Goal: Information Seeking & Learning: Learn about a topic

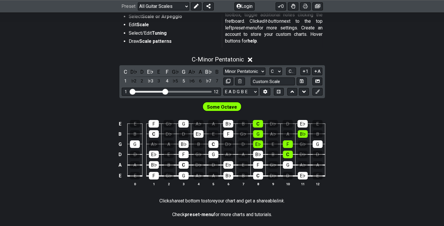
scroll to position [117, 0]
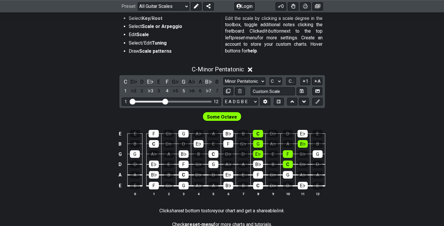
click at [196, 65] on div "C - Minor Pentatonic" at bounding box center [218, 67] width 52 height 10
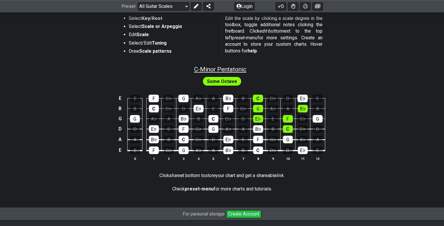
click at [196, 68] on span "C - Minor Pentatonic" at bounding box center [220, 69] width 52 height 7
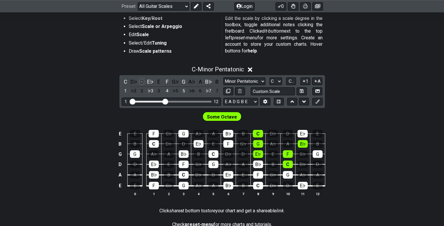
click at [143, 81] on div "D" at bounding box center [142, 82] width 8 height 8
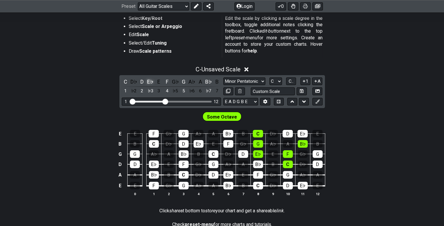
click at [148, 80] on div "E♭" at bounding box center [151, 82] width 8 height 8
drag, startPoint x: 168, startPoint y: 82, endPoint x: 173, endPoint y: 82, distance: 5.0
click at [168, 82] on div "F" at bounding box center [167, 82] width 8 height 8
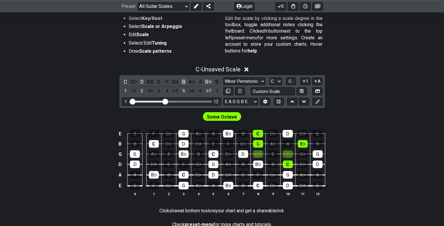
click at [182, 82] on div "G" at bounding box center [184, 82] width 8 height 8
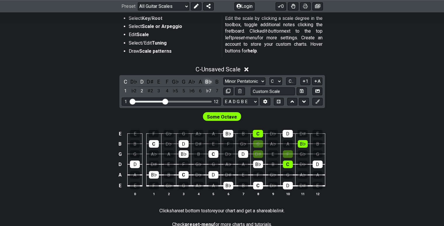
click at [208, 81] on div "B♭" at bounding box center [209, 82] width 8 height 8
click at [127, 82] on div "C" at bounding box center [126, 82] width 8 height 8
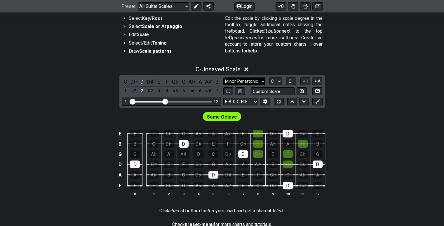
click at [242, 80] on select "Minor Pentatonic Root Minor Pentatonic Major Pentatonic Minor Blues Major Blues…" at bounding box center [244, 82] width 42 height 8
click at [272, 81] on select "A♭ A A♯ B♭ B C C♯ D♭ D D♯ E♭ E F F♯ G♭ G G♯" at bounding box center [275, 82] width 13 height 8
select select "D"
click at [269, 78] on select "A♭ A A♯ B♭ B C C♯ D♭ D D♯ E♭ E F F♯ G♭ G G♯" at bounding box center [275, 82] width 13 height 8
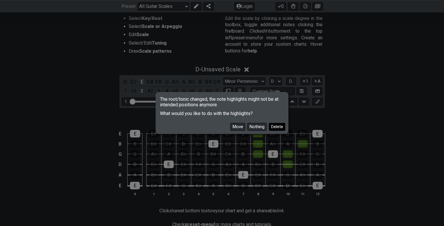
click at [282, 128] on button "Delete" at bounding box center [277, 127] width 16 height 8
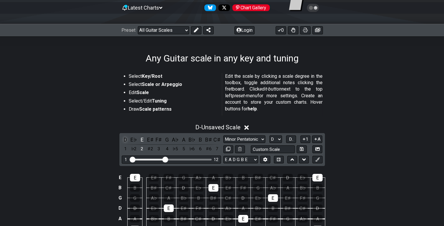
scroll to position [58, 0]
click at [177, 36] on div "Preset Welcome to #fretflip! Initial Preset Custom Preset Minor Pentatonic Majo…" at bounding box center [222, 30] width 444 height 13
click at [181, 32] on select "Welcome to #fretflip! Initial Preset Custom Preset Minor Pentatonic Major Penta…" at bounding box center [163, 31] width 51 height 8
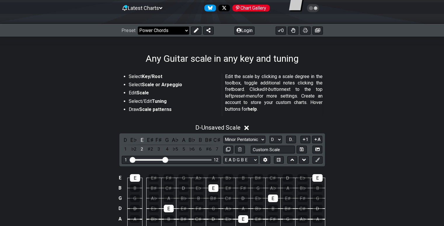
click at [138, 27] on select "Welcome to #fretflip! Initial Preset Custom Preset Minor Pentatonic Major Penta…" at bounding box center [163, 31] width 51 height 8
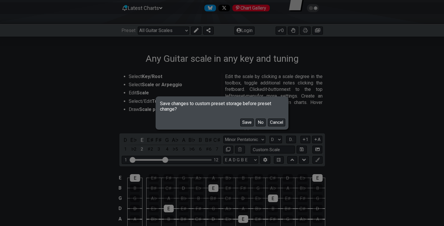
click at [263, 123] on button "No" at bounding box center [261, 123] width 10 height 8
select select "/power-chords"
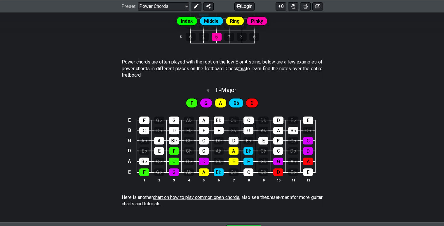
scroll to position [350, 0]
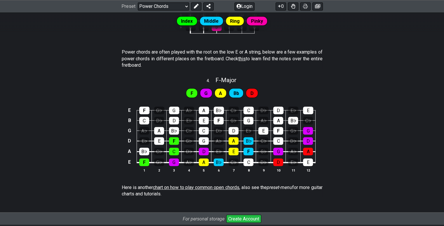
click at [206, 95] on span "G" at bounding box center [205, 93] width 3 height 8
click at [205, 119] on div "E" at bounding box center [204, 121] width 10 height 8
